Goal: Book appointment/travel/reservation

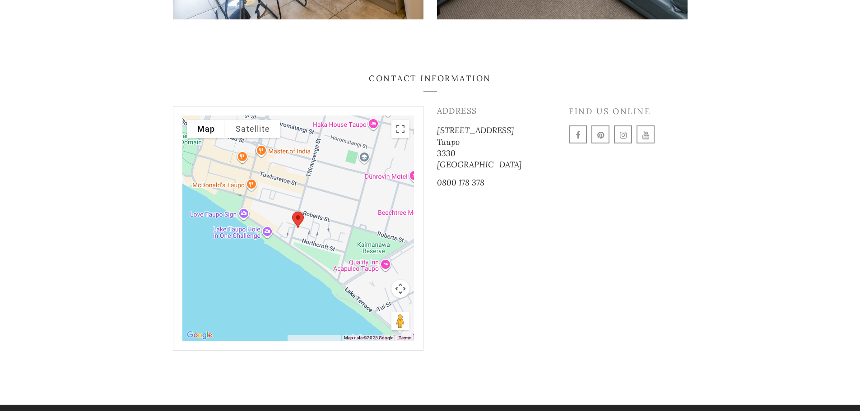
scroll to position [1339, 0]
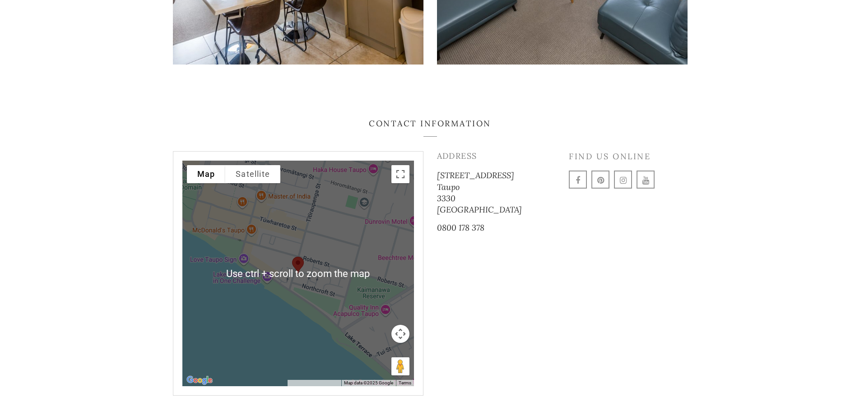
click at [292, 214] on div at bounding box center [298, 274] width 232 height 226
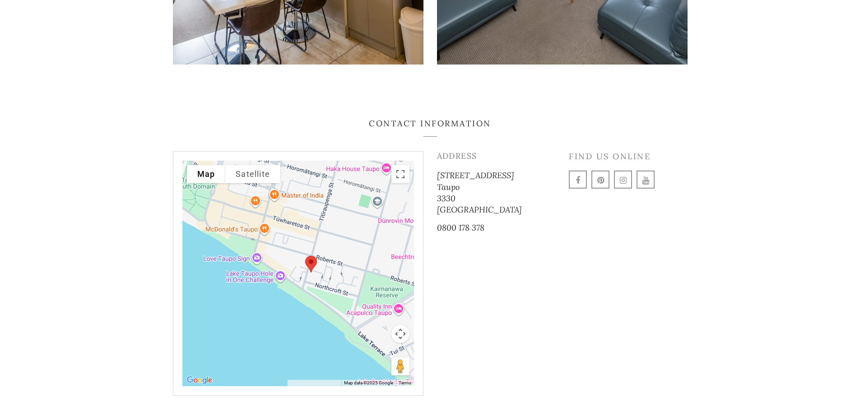
drag, startPoint x: 253, startPoint y: 233, endPoint x: 267, endPoint y: 232, distance: 14.0
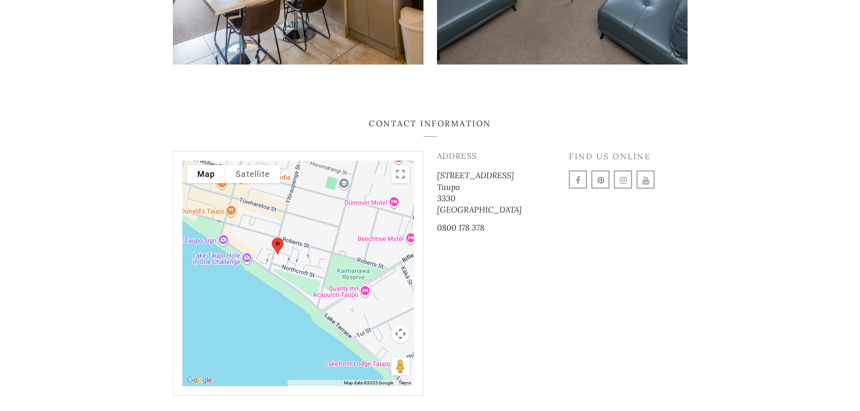
drag, startPoint x: 292, startPoint y: 256, endPoint x: 259, endPoint y: 237, distance: 38.6
click at [259, 237] on div at bounding box center [298, 274] width 232 height 226
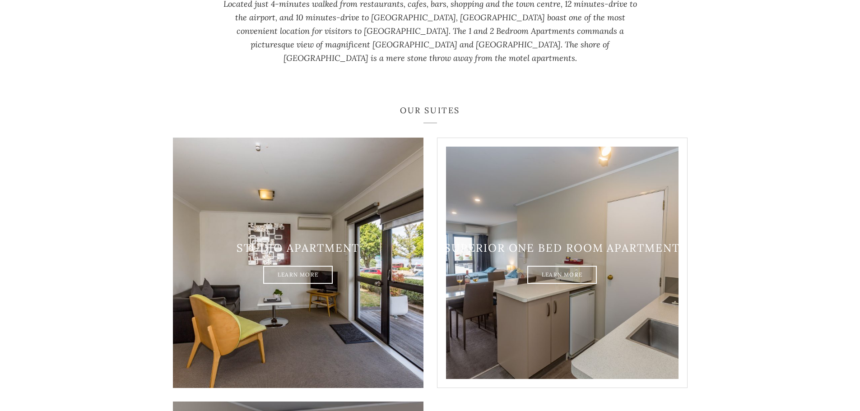
scroll to position [481, 0]
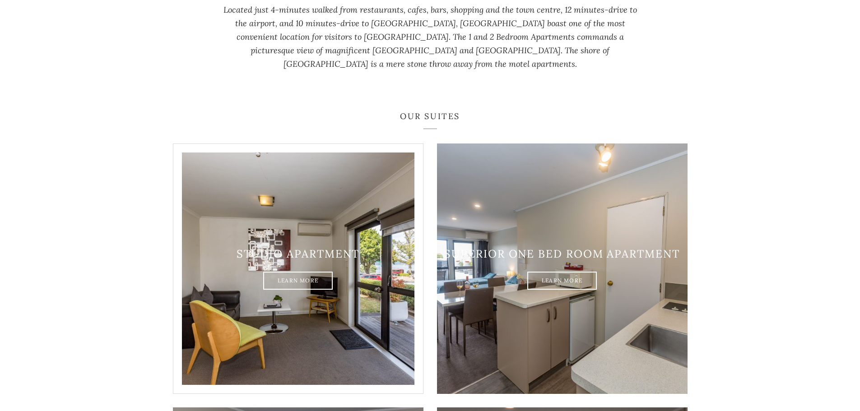
click at [311, 248] on h3 "Studio Apartment" at bounding box center [298, 254] width 250 height 13
click at [300, 272] on link "Learn More" at bounding box center [298, 281] width 70 height 18
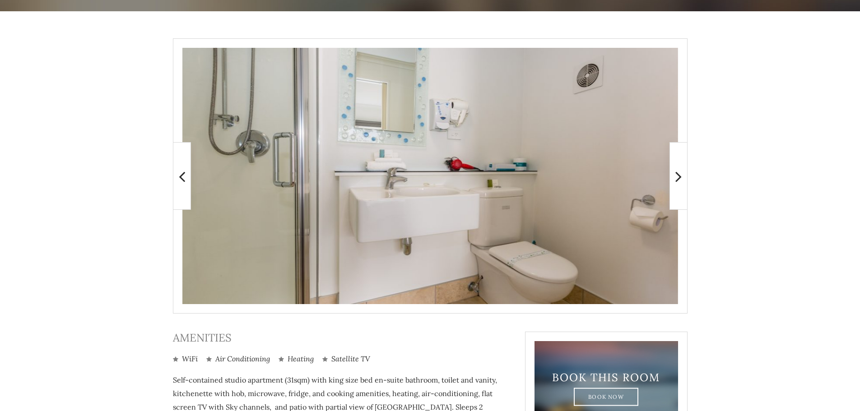
scroll to position [181, 0]
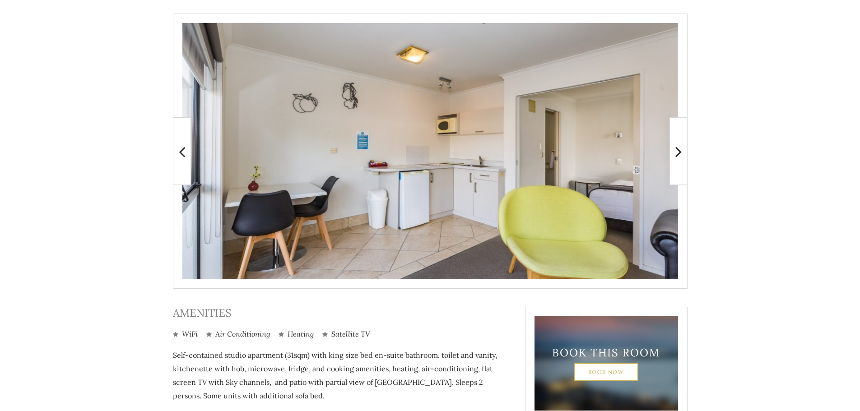
click at [605, 372] on link "Book Now" at bounding box center [606, 372] width 65 height 18
